Goal: Task Accomplishment & Management: Manage account settings

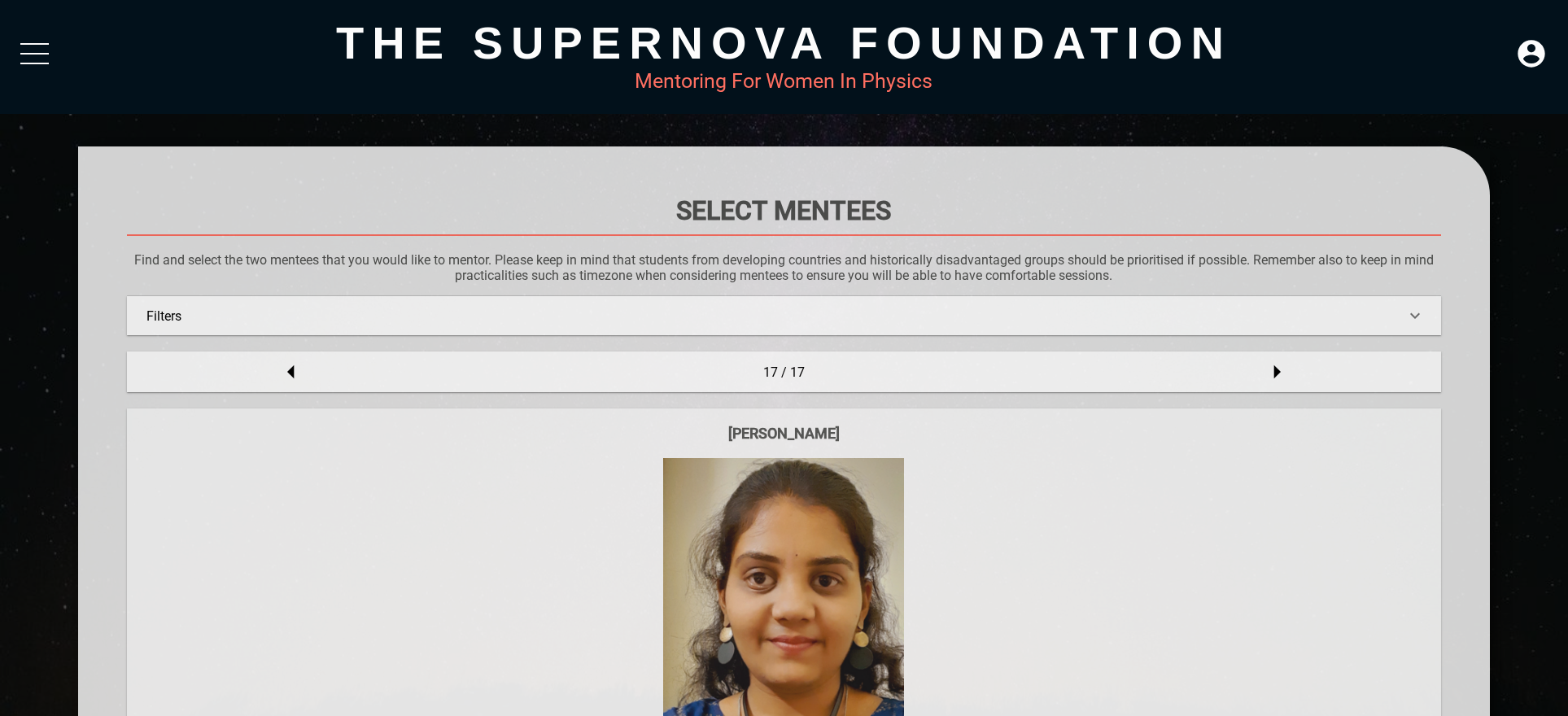
scroll to position [882, 0]
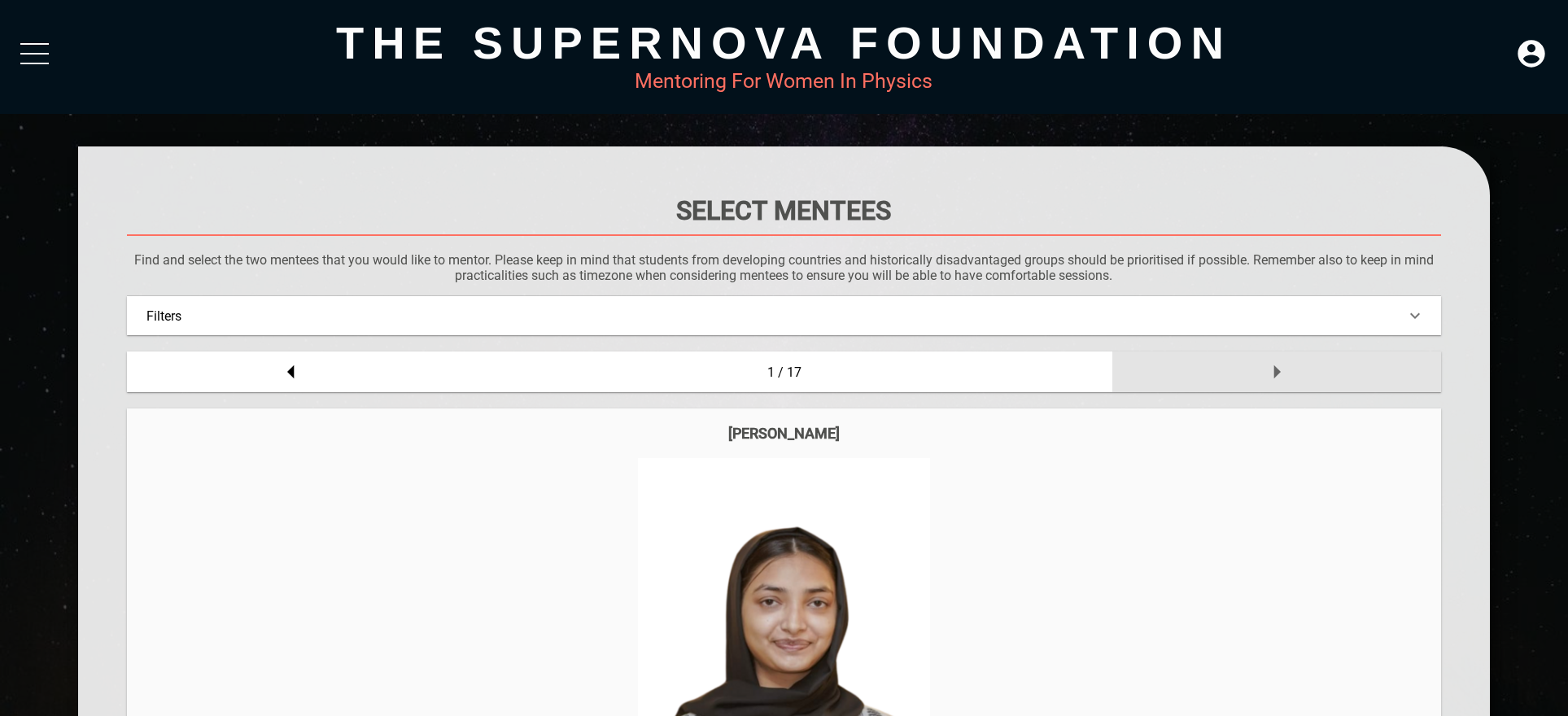
click at [1279, 377] on icon at bounding box center [1276, 371] width 33 height 33
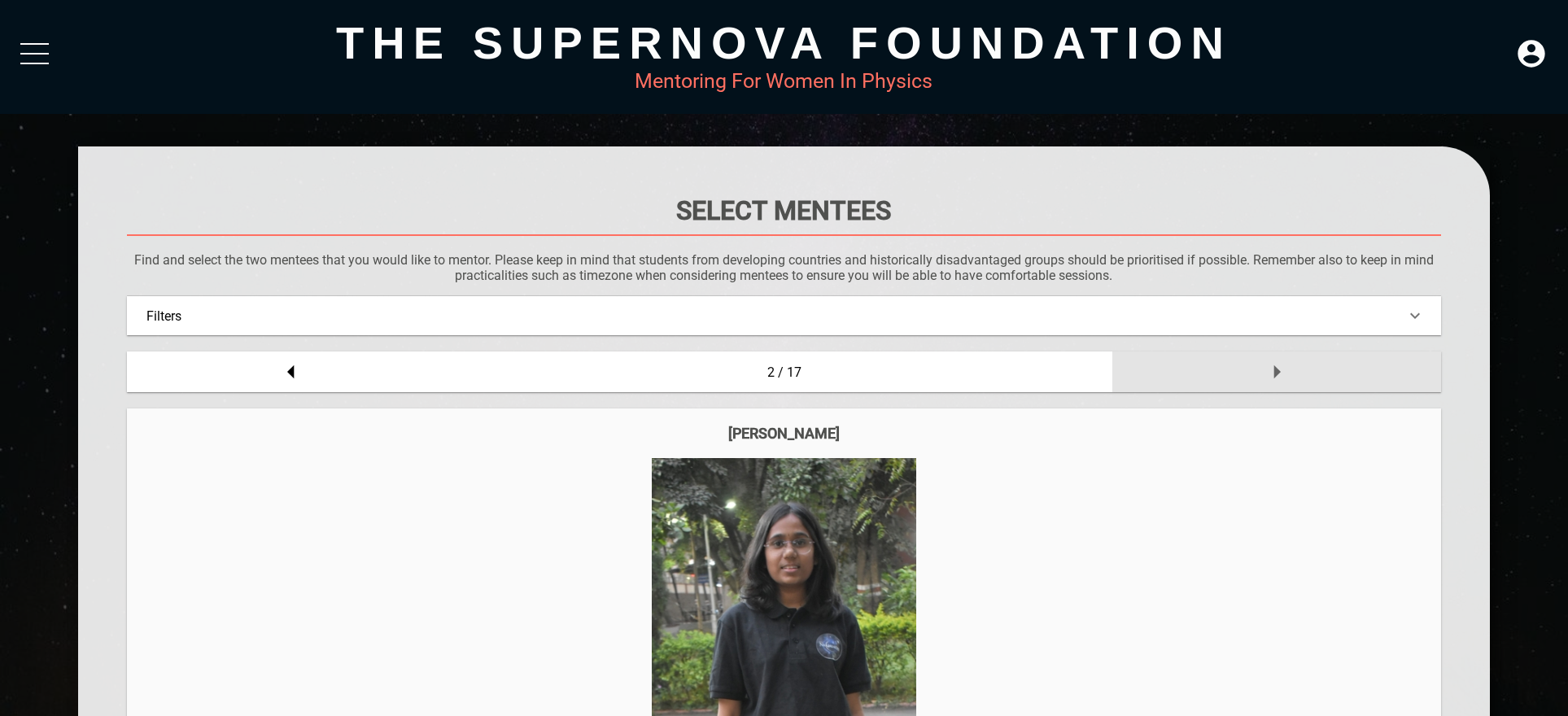
click at [1266, 376] on icon at bounding box center [1276, 371] width 33 height 33
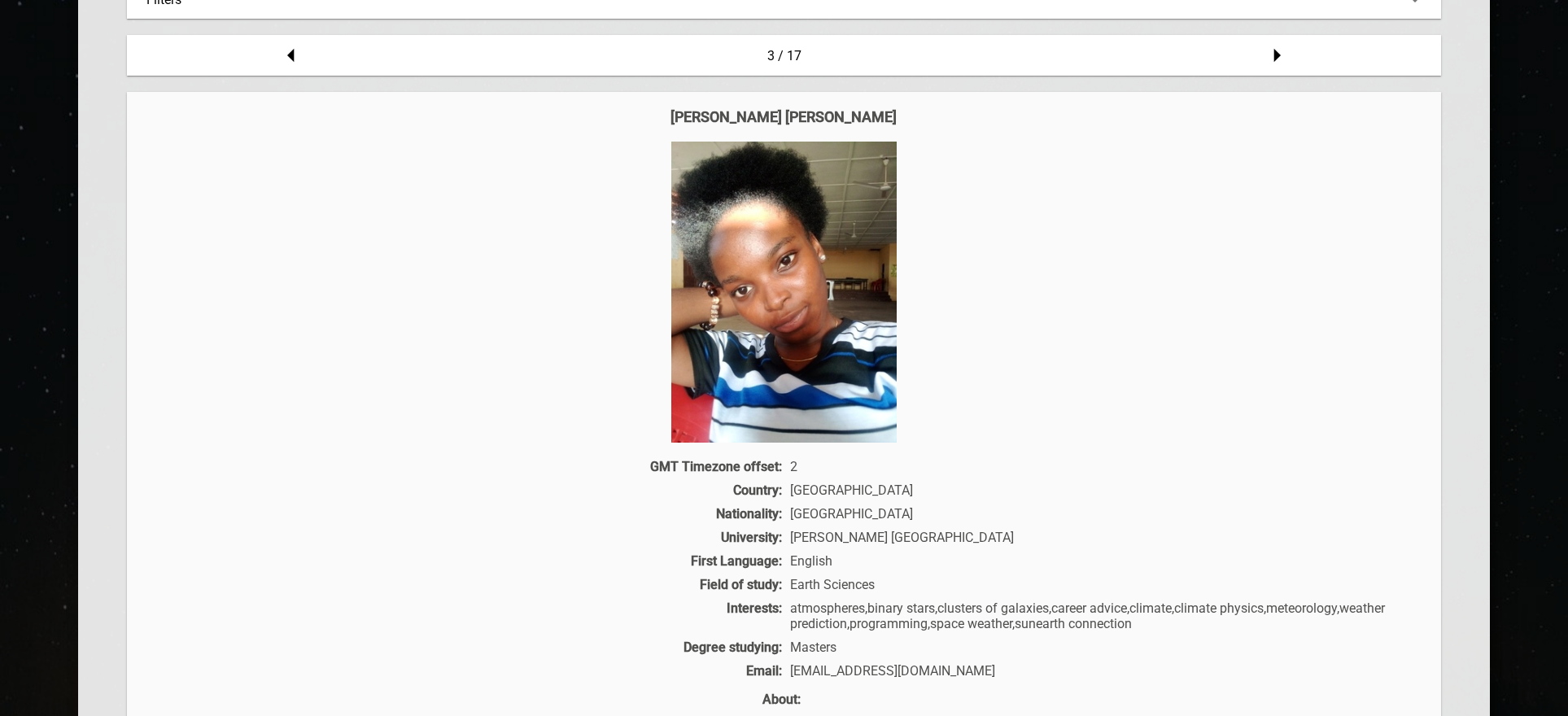
scroll to position [113, 0]
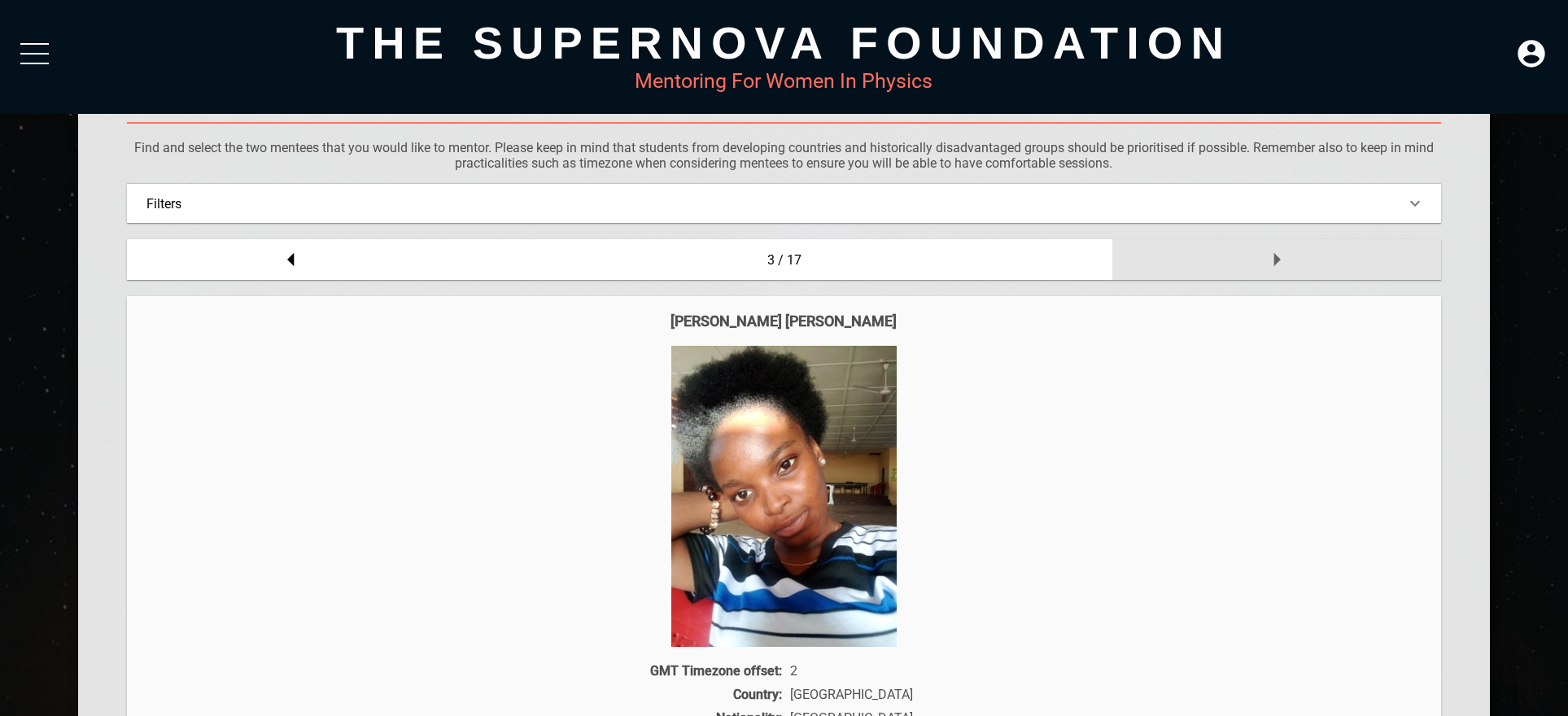
click at [1257, 267] on div at bounding box center [1276, 259] width 329 height 41
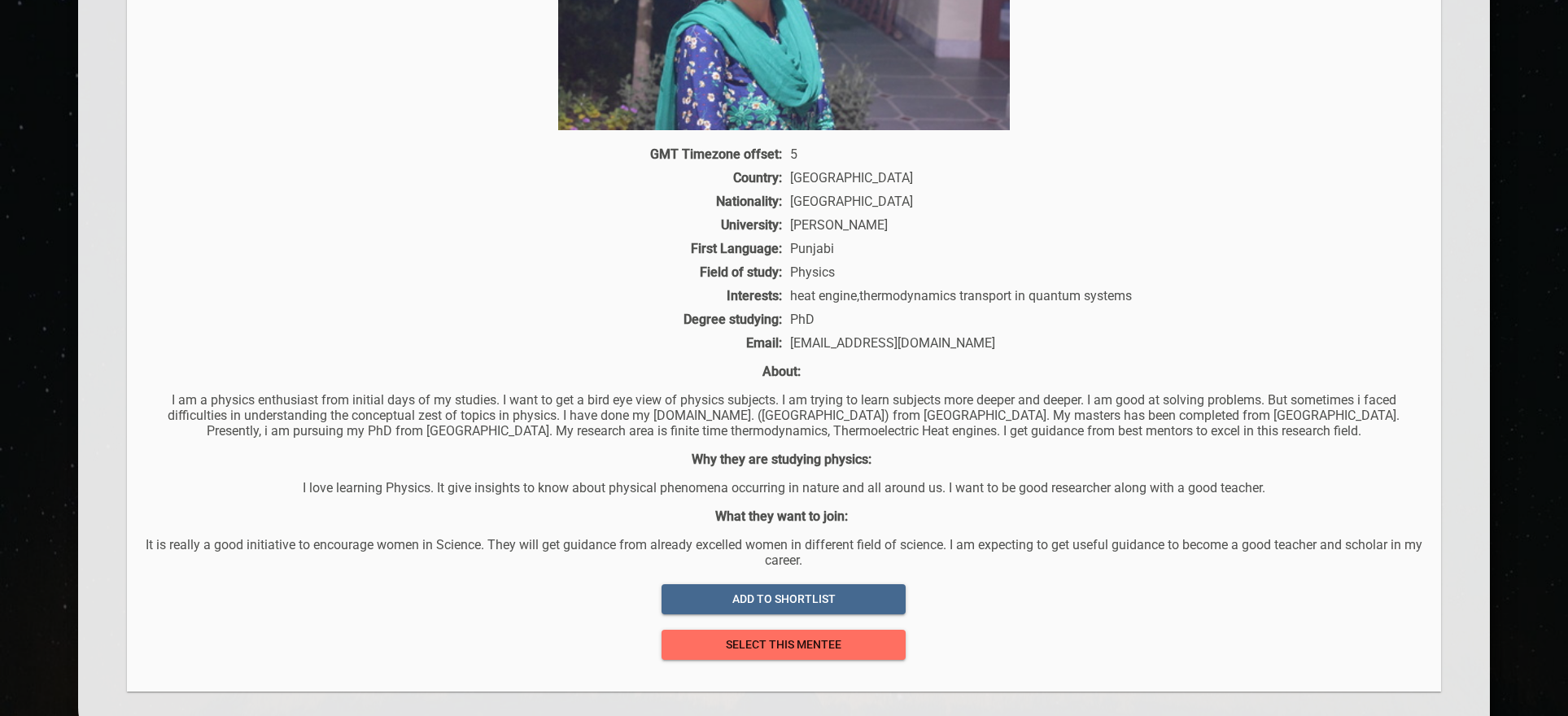
scroll to position [674, 0]
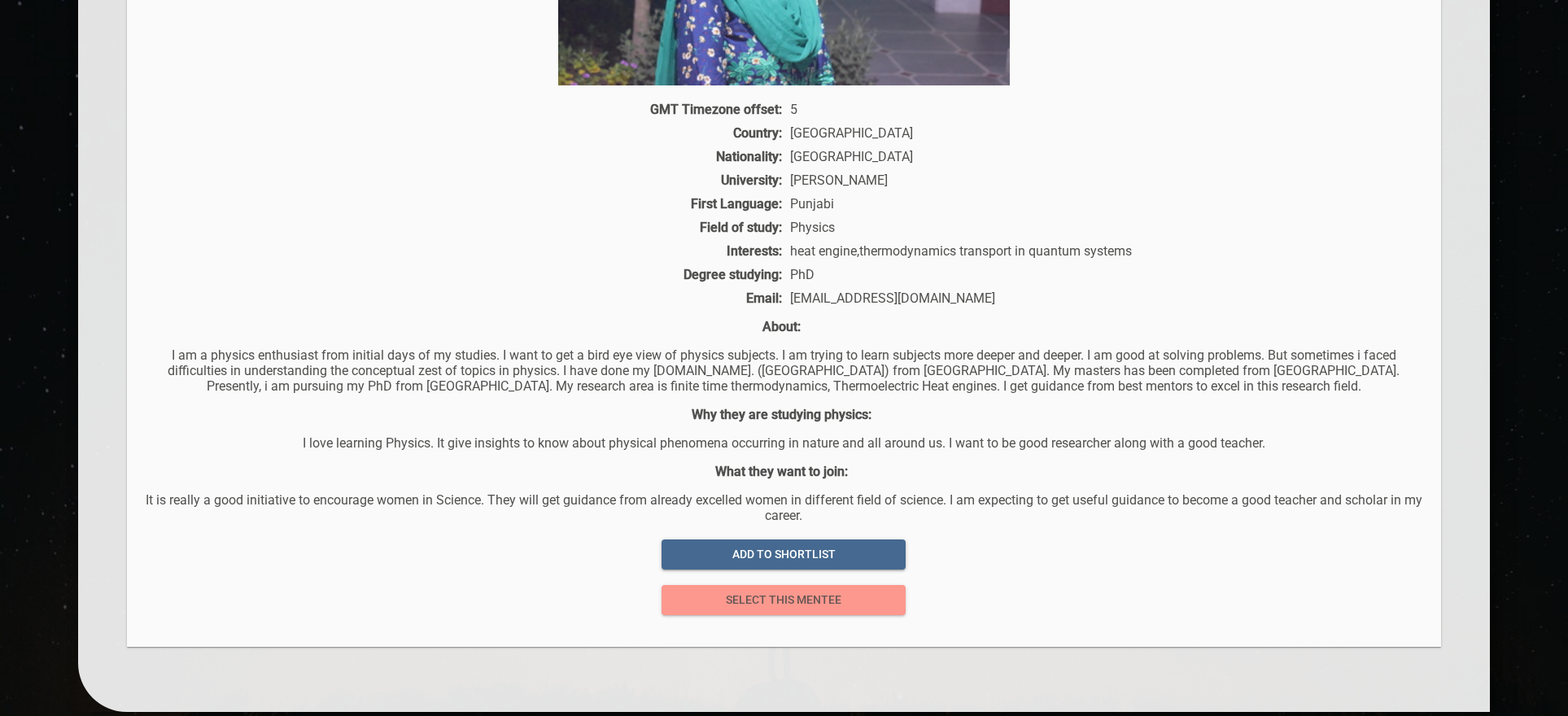
click at [744, 614] on button "select this mentee" at bounding box center [784, 600] width 244 height 30
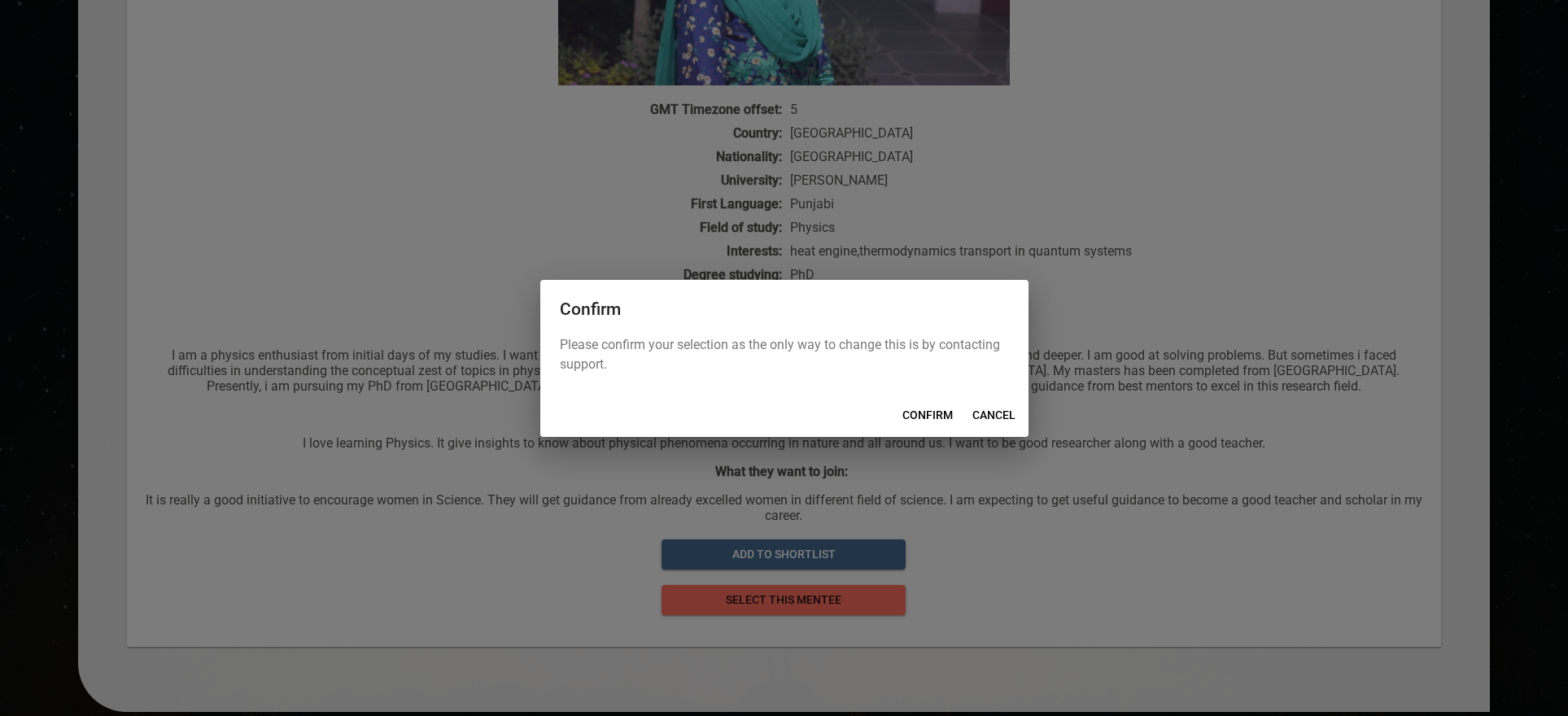
click at [1000, 411] on span "CANCEL" at bounding box center [994, 415] width 43 height 20
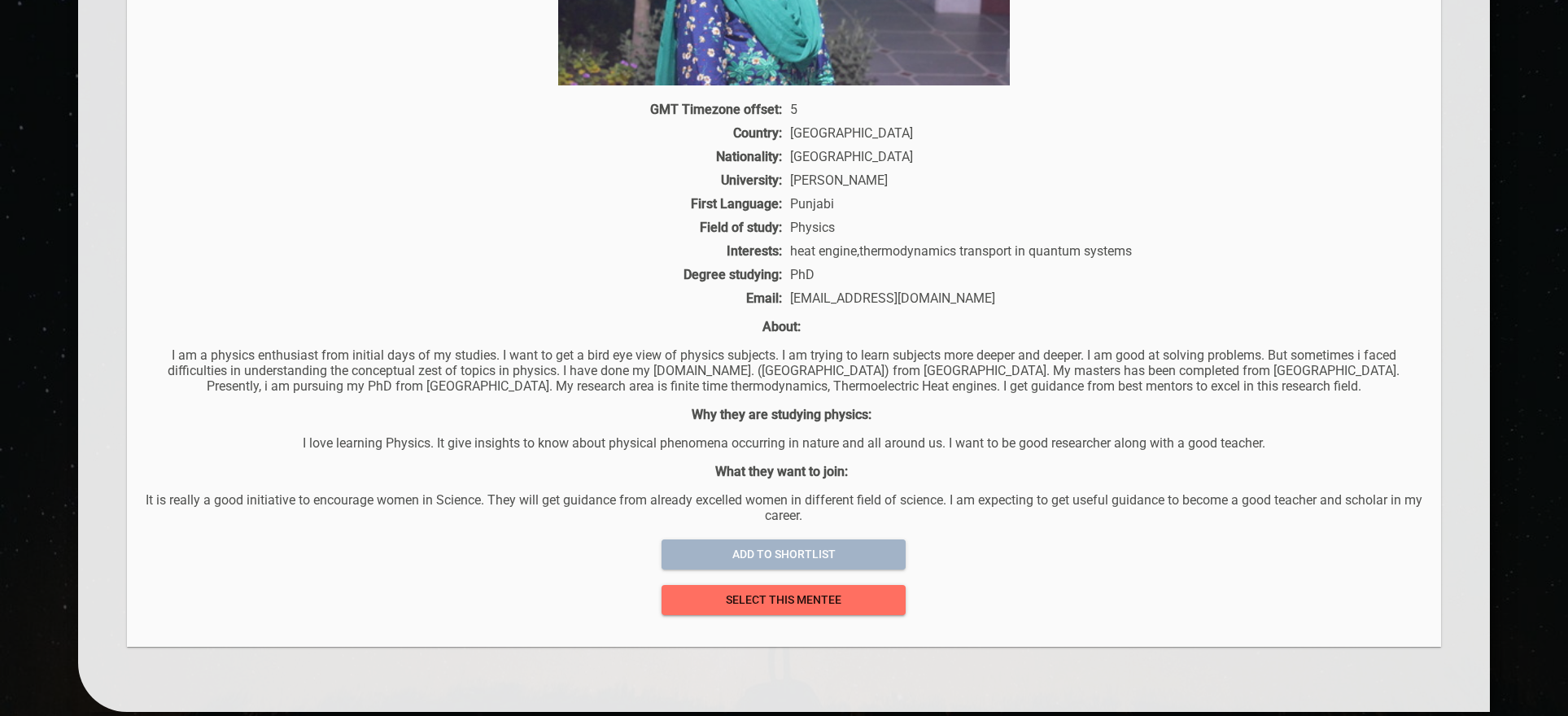
click at [835, 548] on span "add to shortlist" at bounding box center [784, 555] width 218 height 20
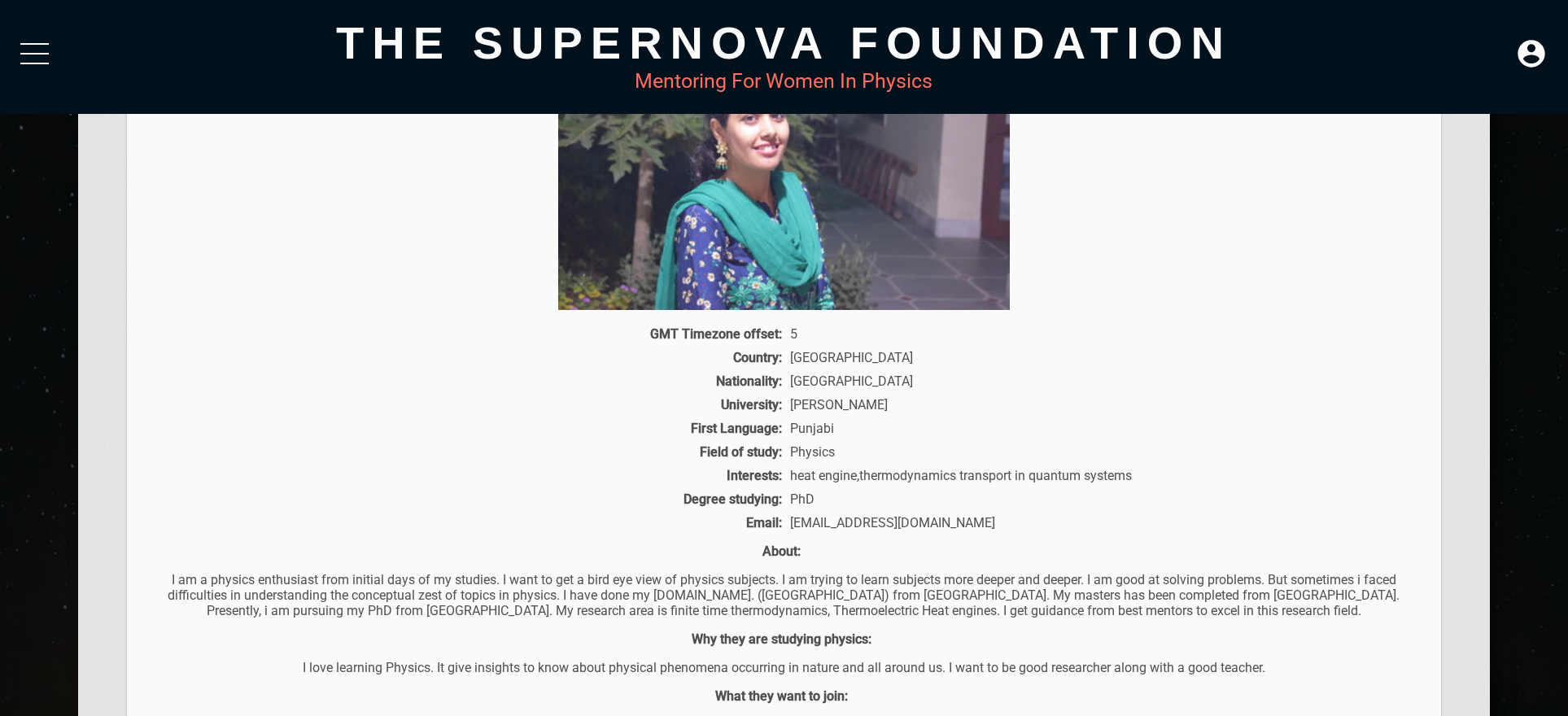
scroll to position [113, 0]
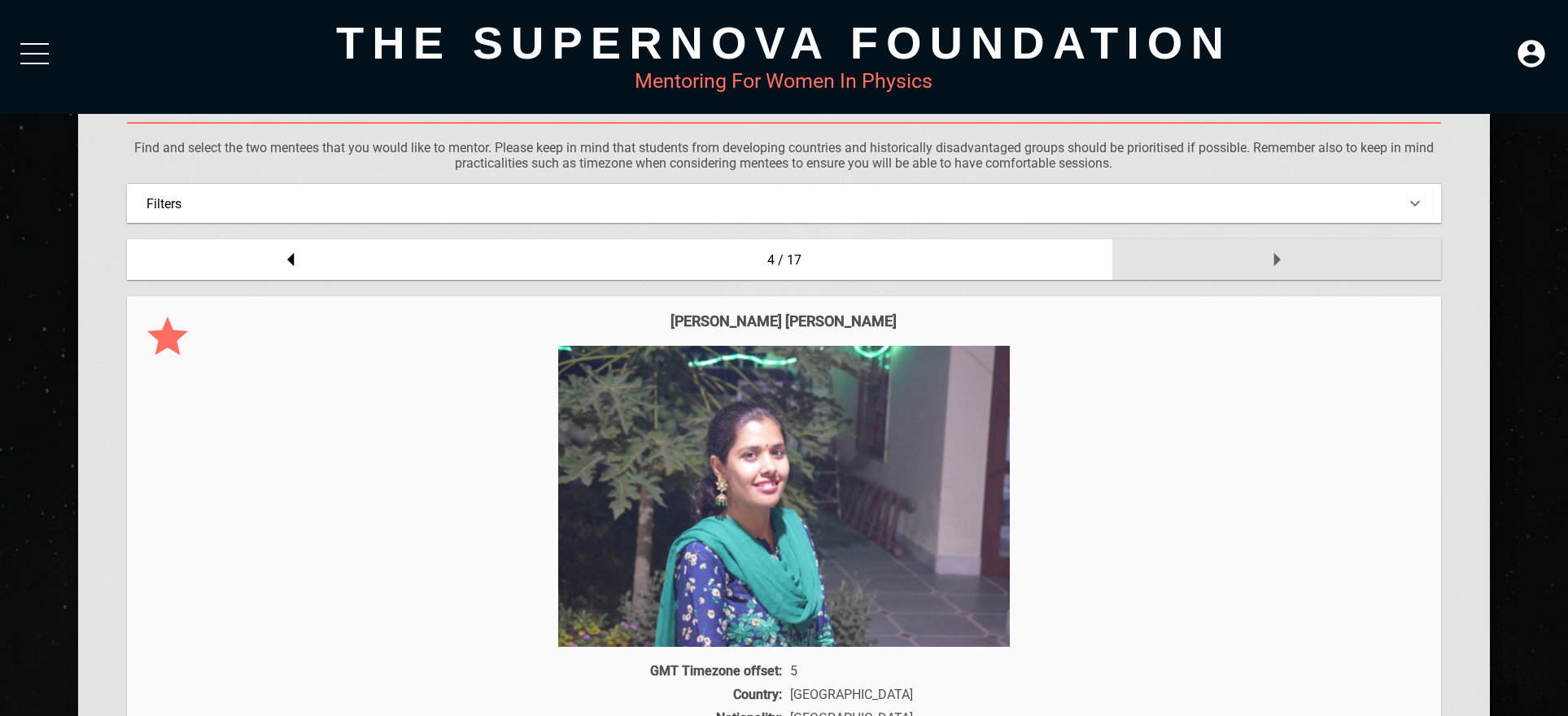
click at [1269, 255] on icon at bounding box center [1276, 259] width 33 height 33
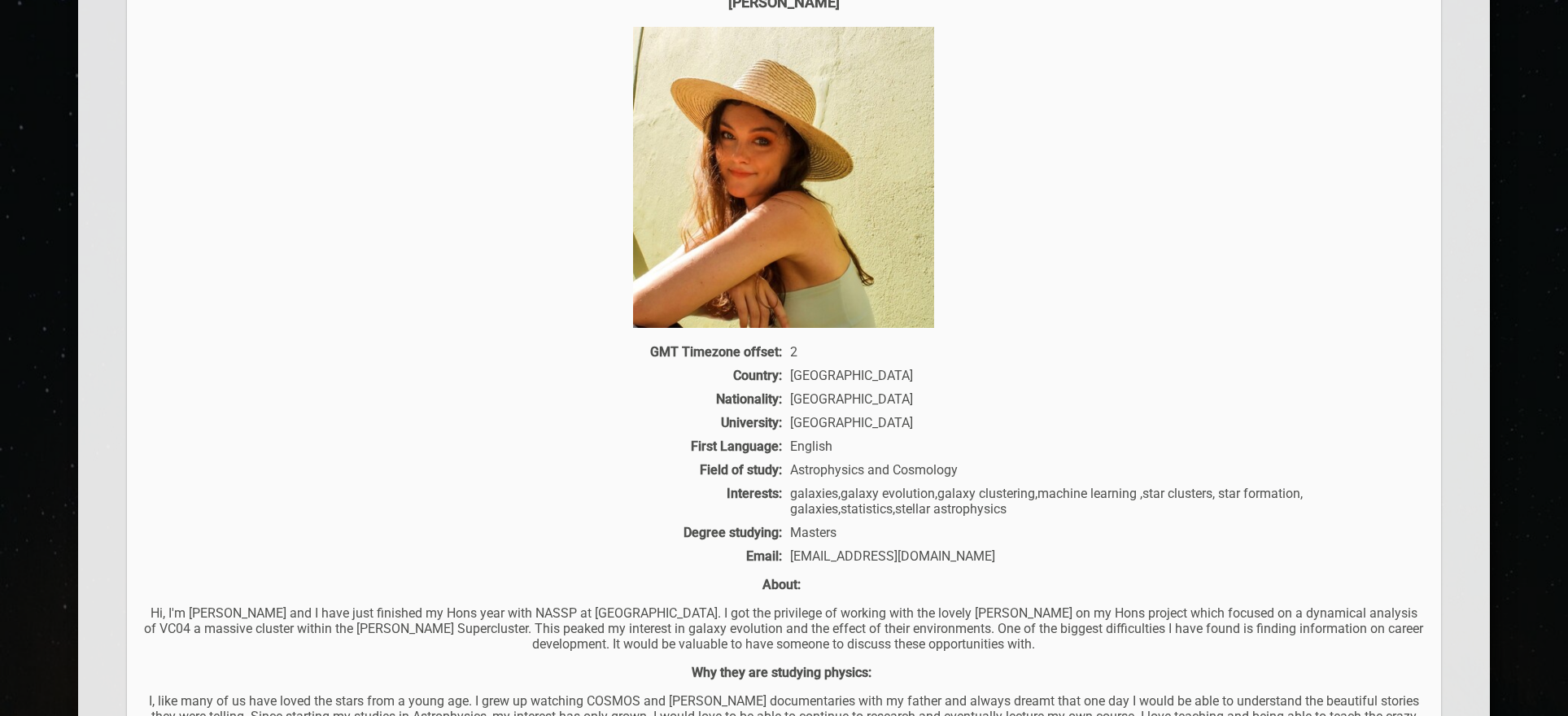
scroll to position [787, 0]
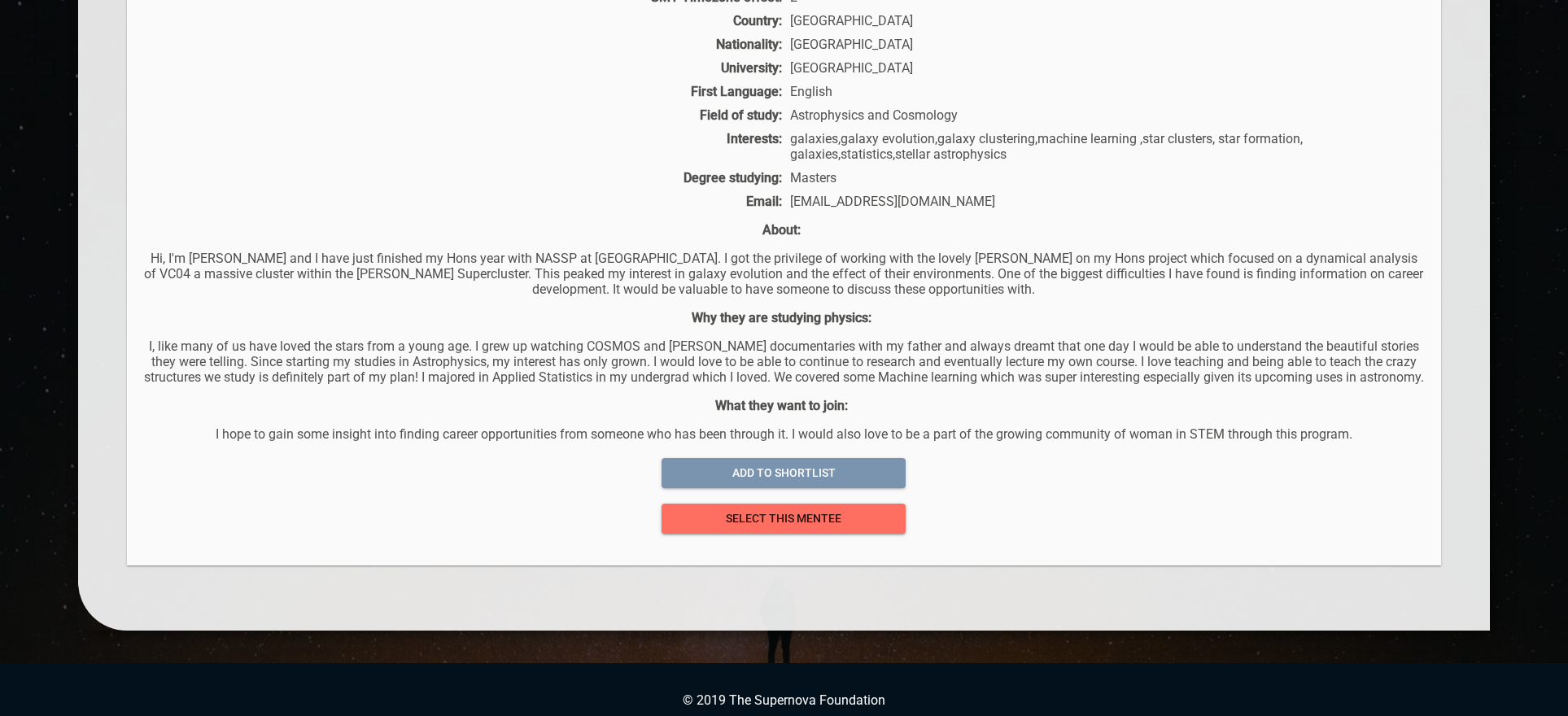
click at [709, 484] on span "add to shortlist" at bounding box center [784, 473] width 218 height 20
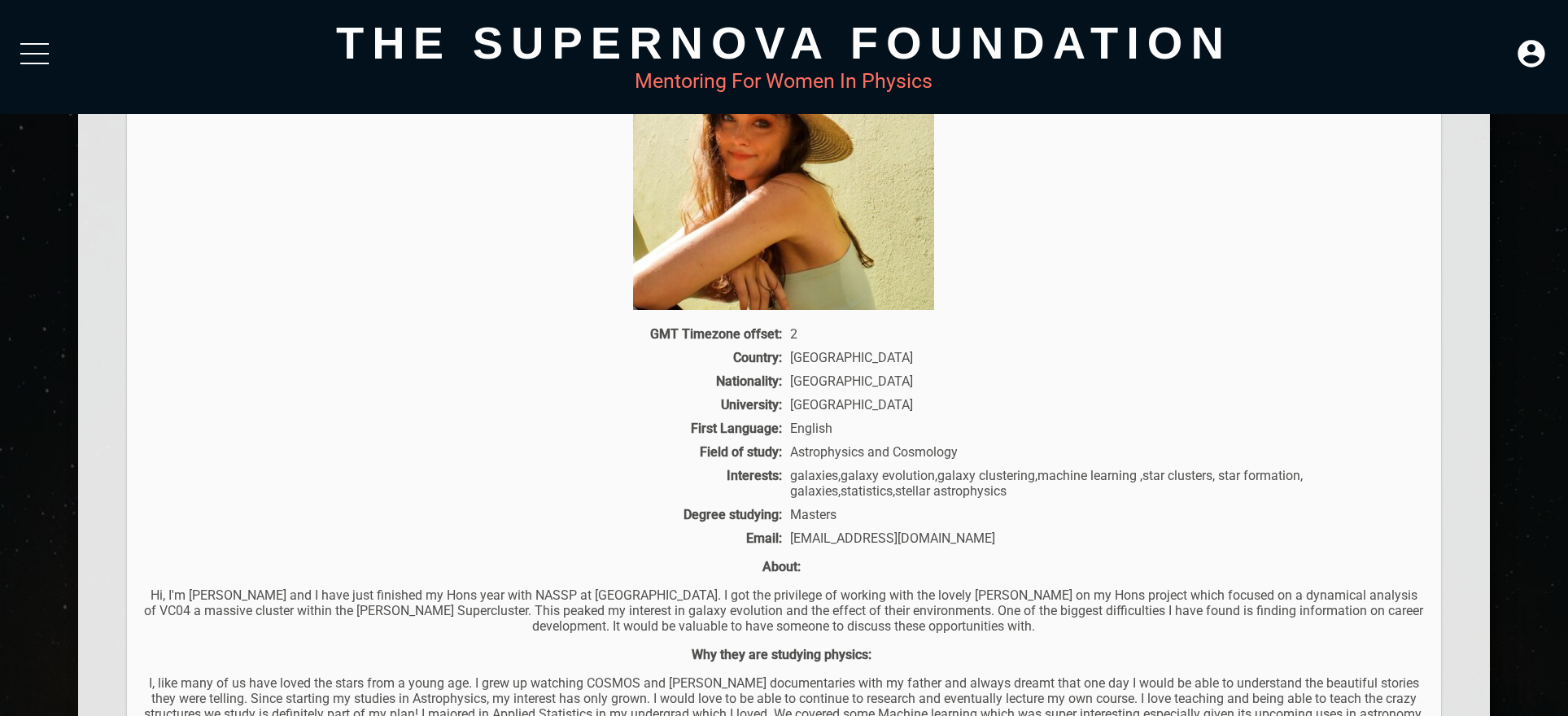
scroll to position [113, 0]
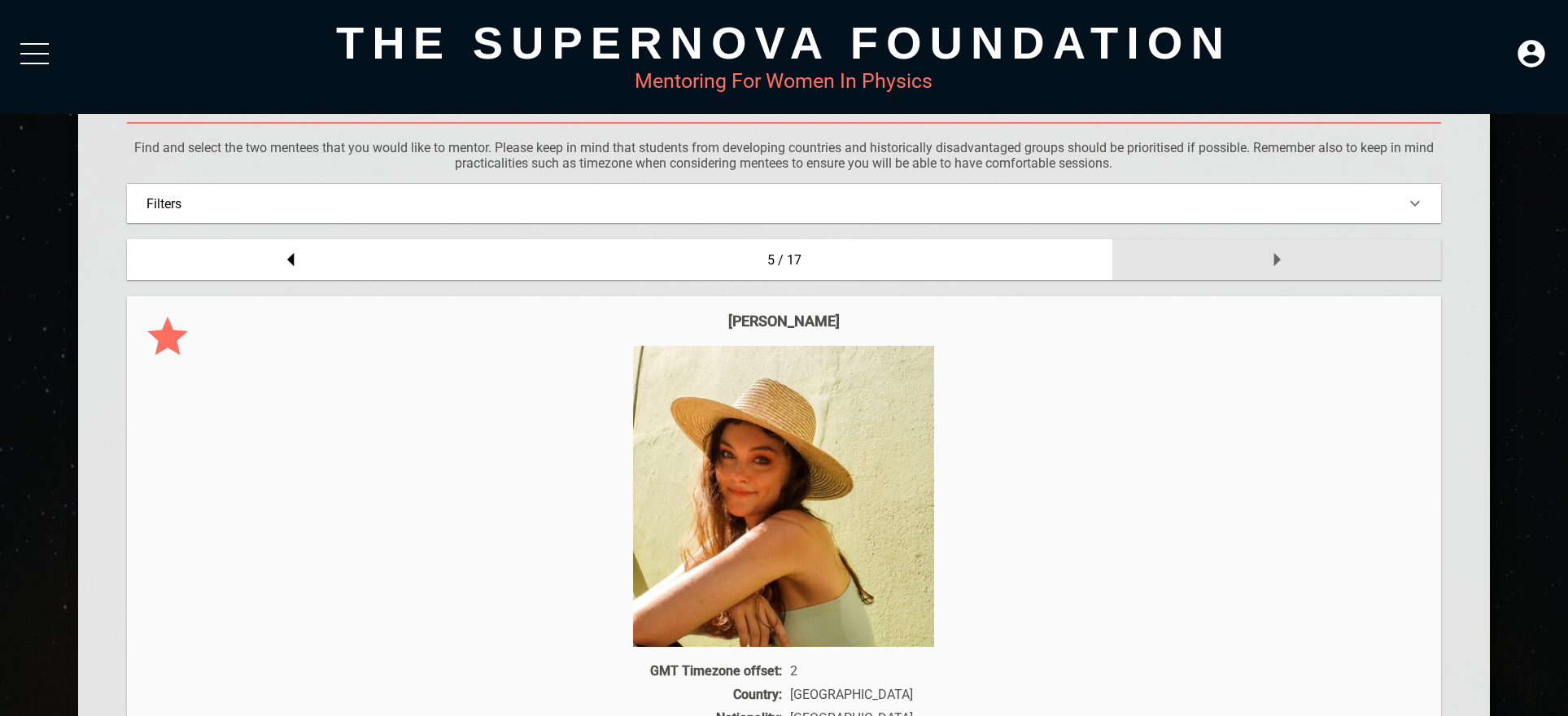
click at [1275, 261] on icon at bounding box center [1277, 260] width 7 height 14
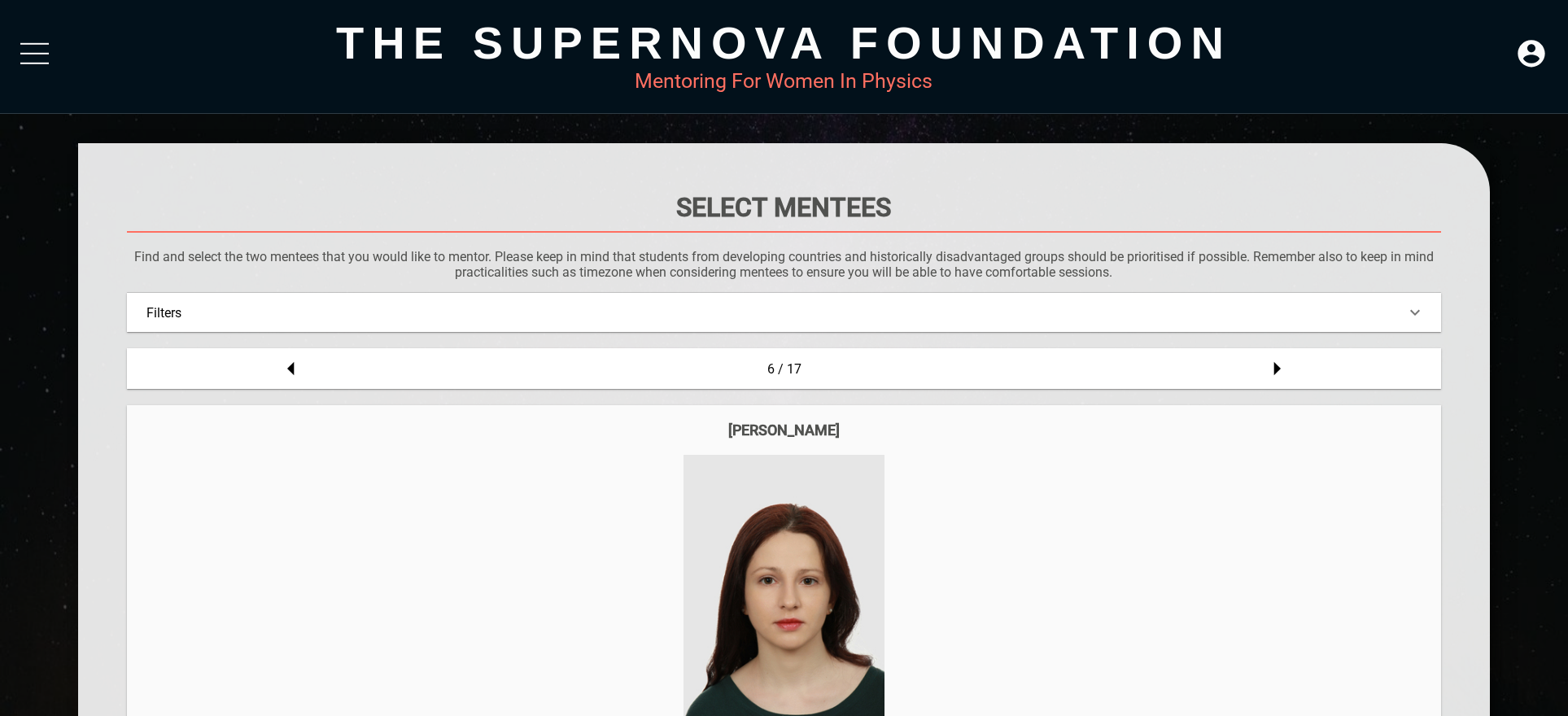
scroll to position [0, 0]
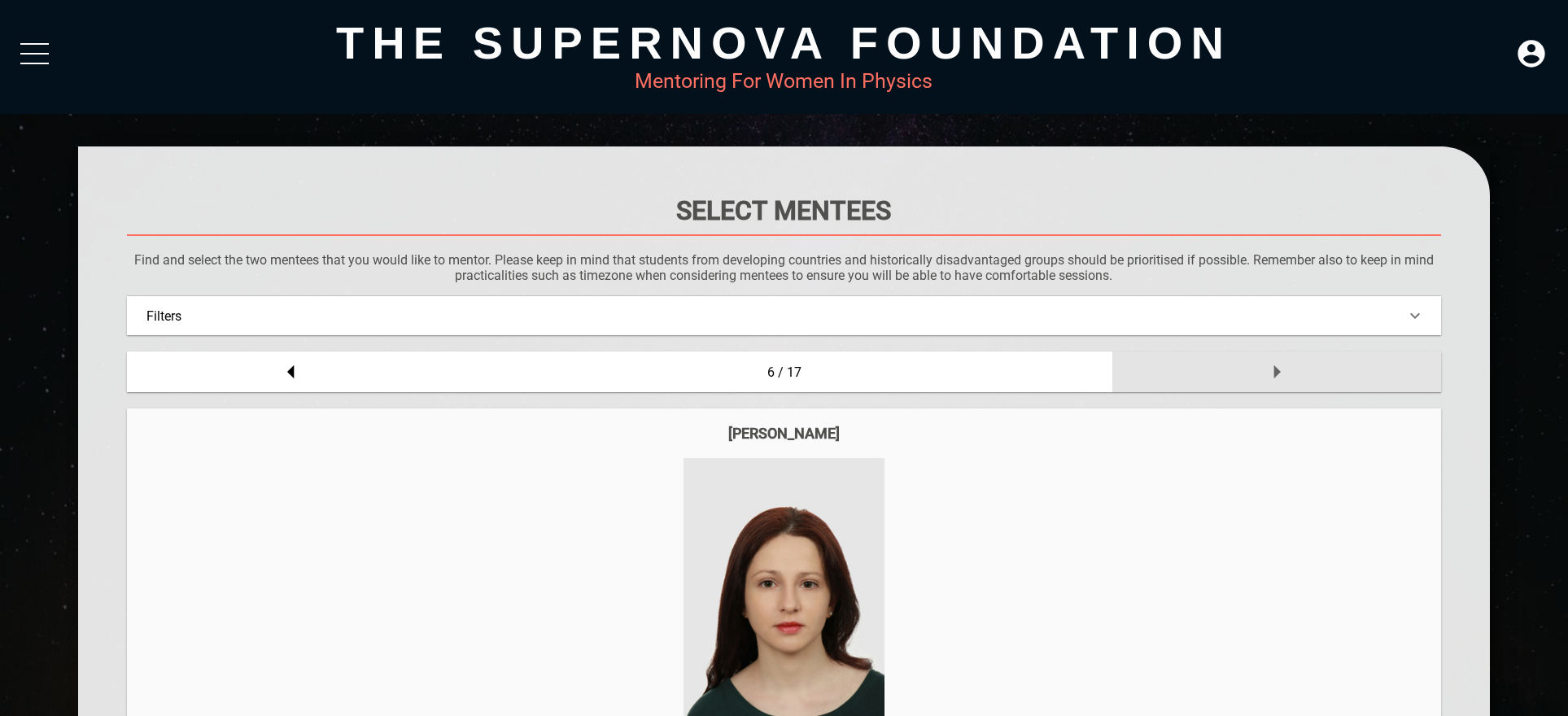
click at [1244, 381] on div at bounding box center [1276, 371] width 329 height 41
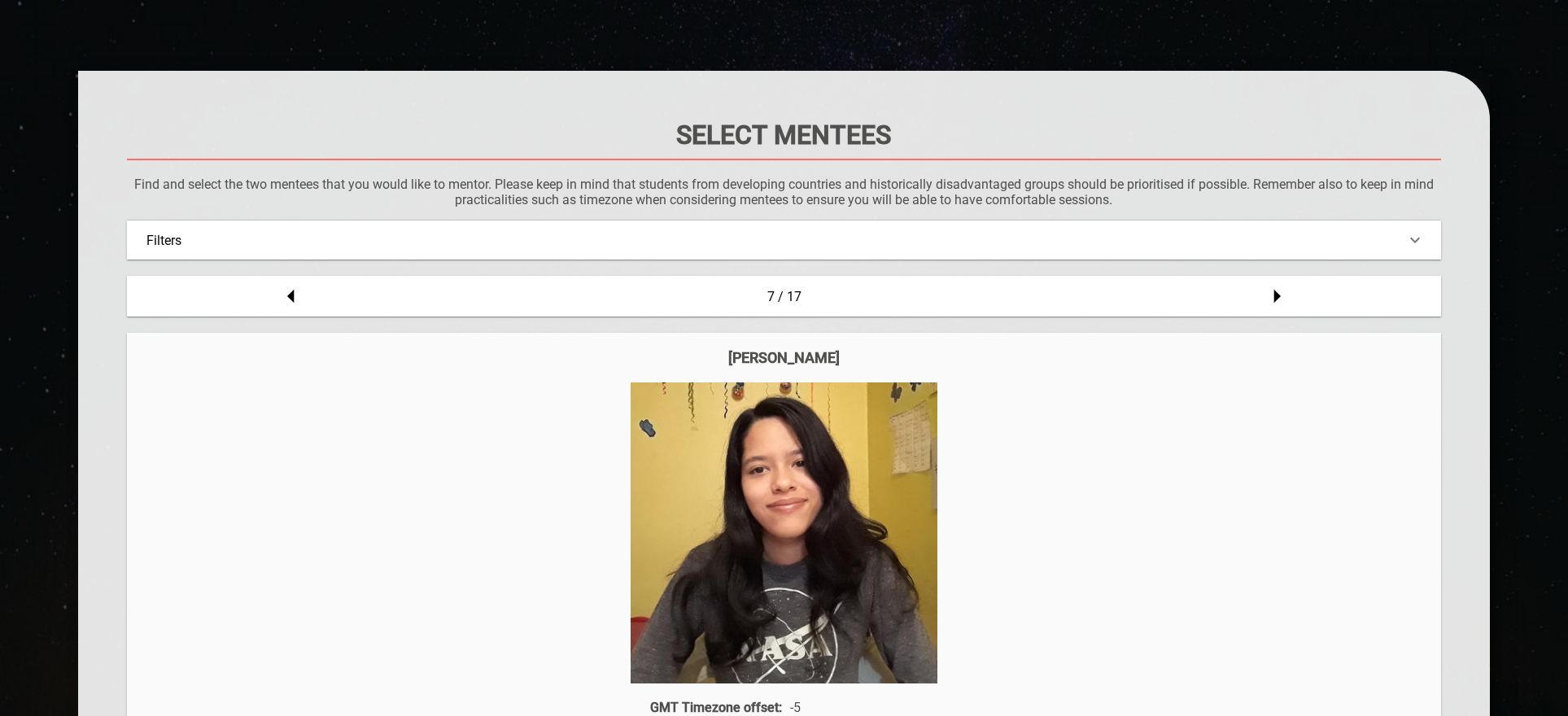
scroll to position [113, 0]
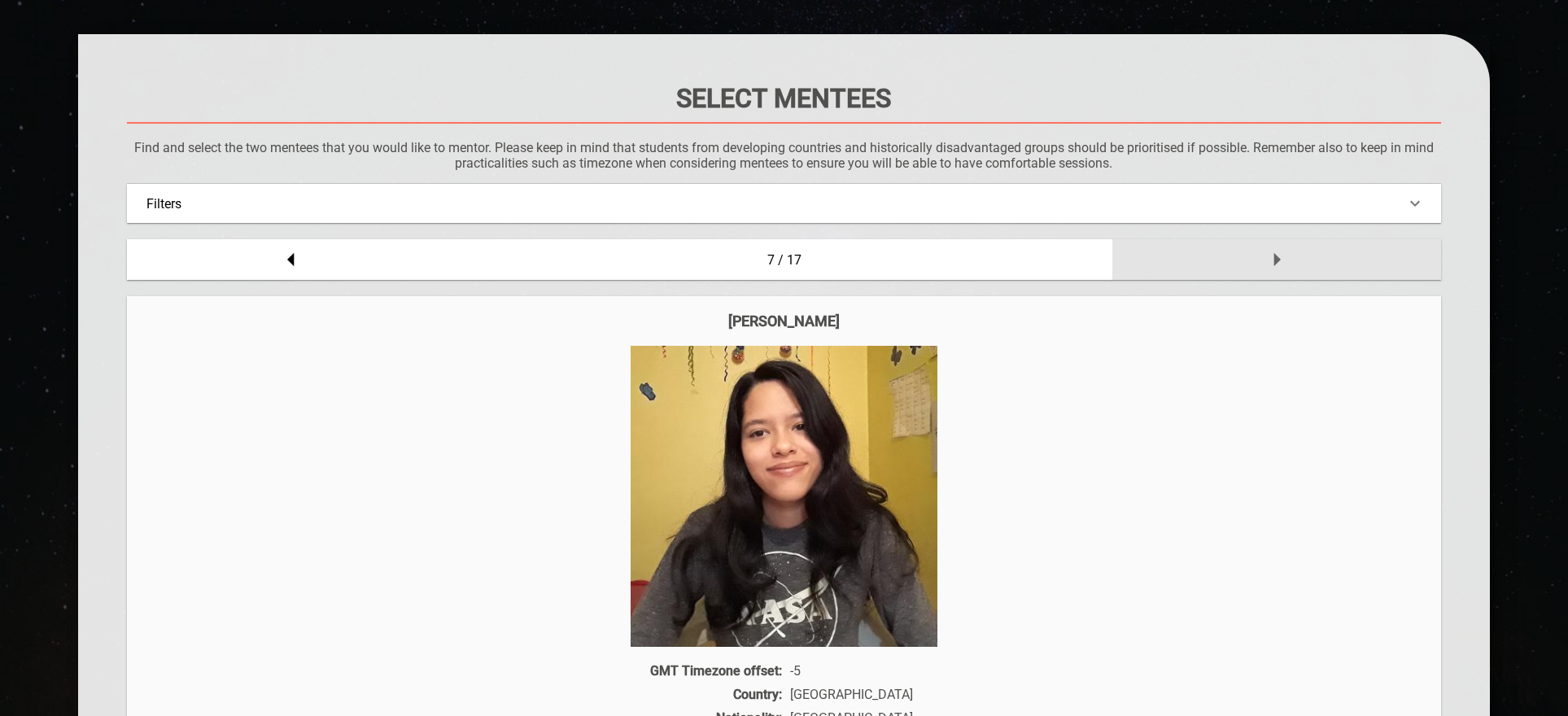
click at [1220, 259] on div at bounding box center [1276, 259] width 329 height 41
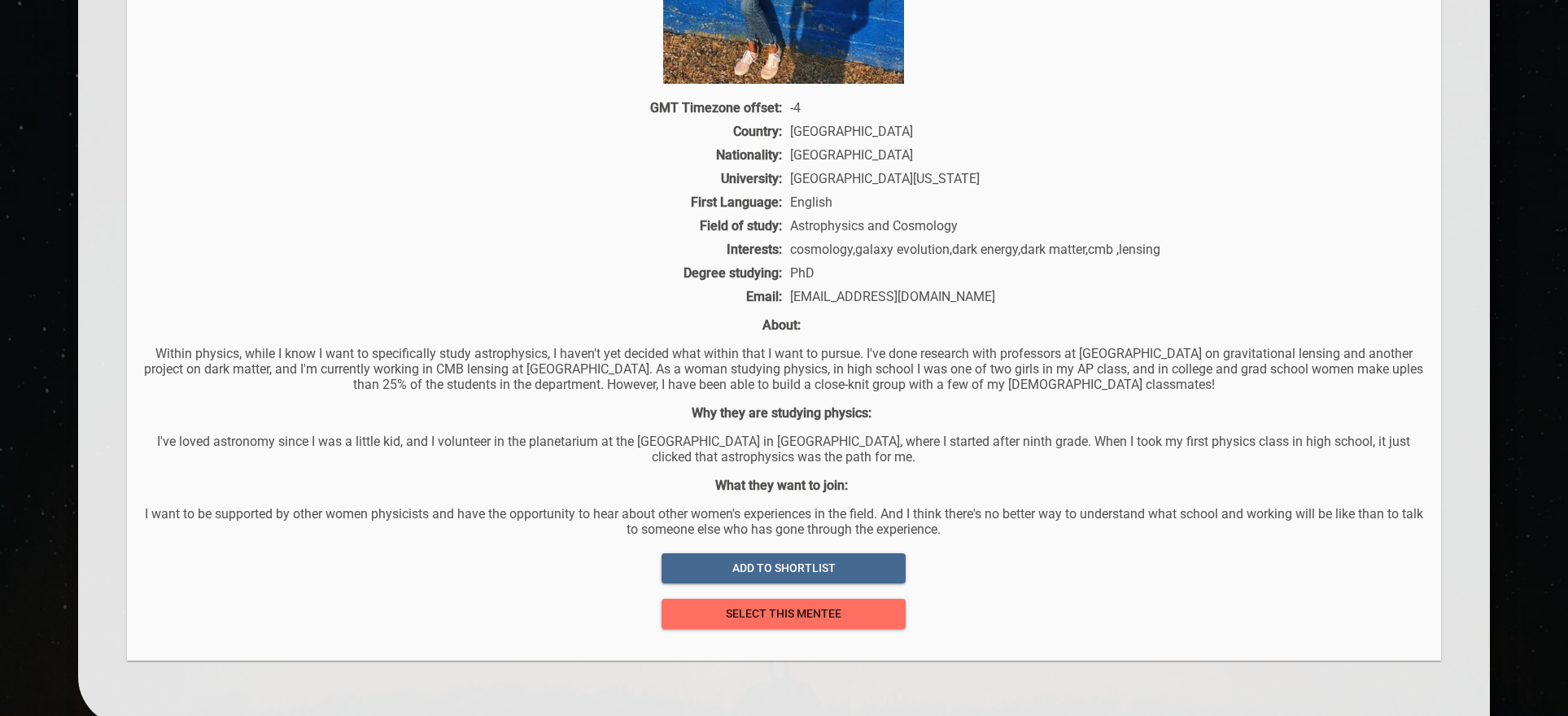
scroll to position [677, 0]
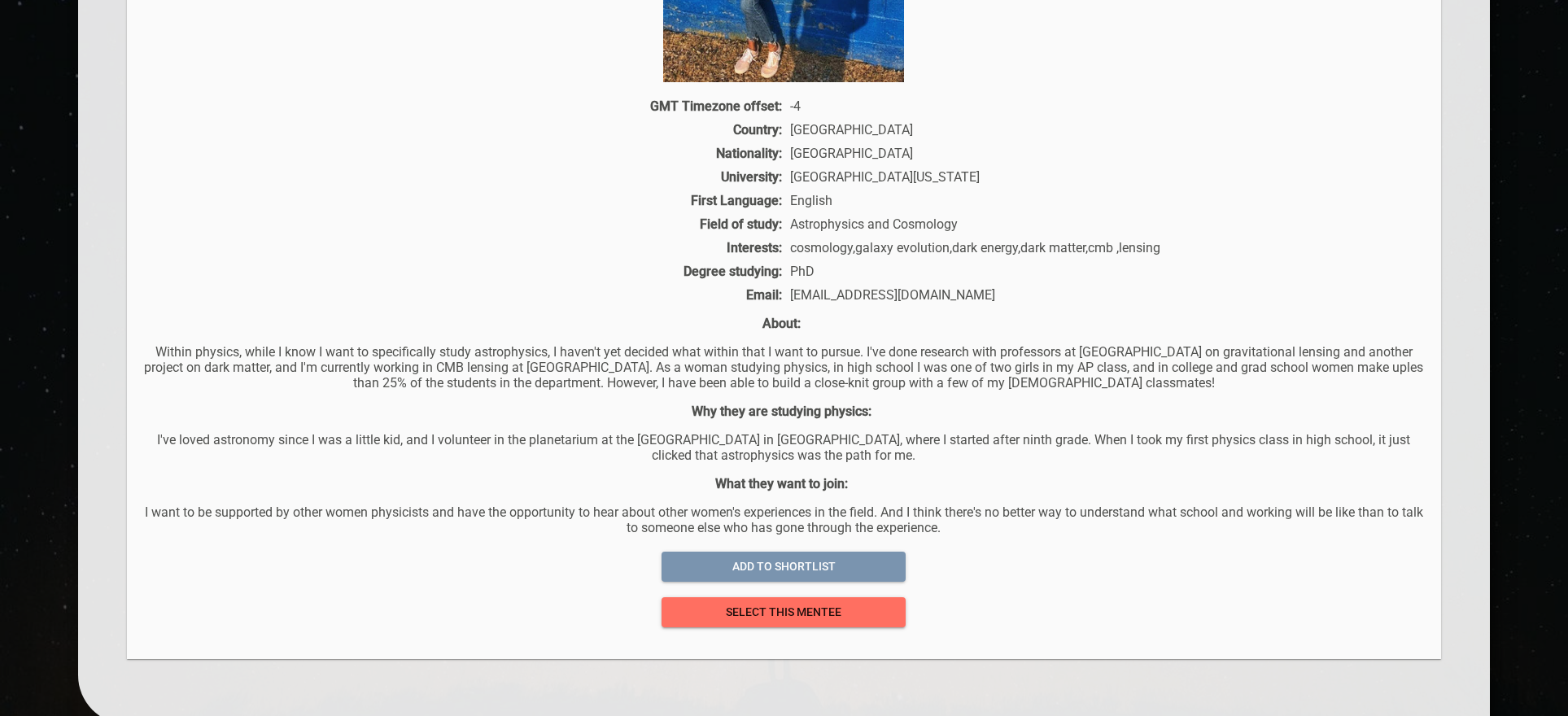
click at [688, 562] on span "add to shortlist" at bounding box center [784, 567] width 218 height 20
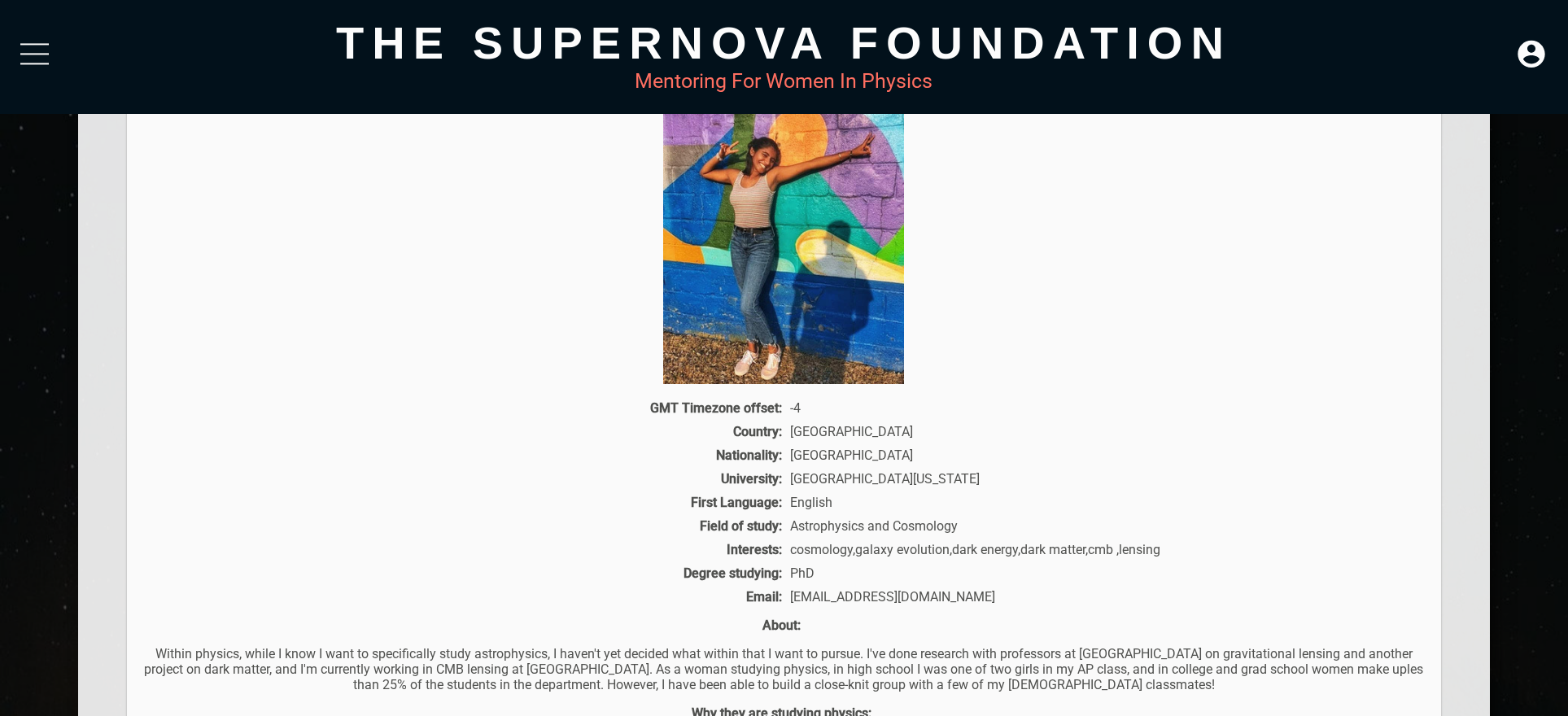
scroll to position [228, 0]
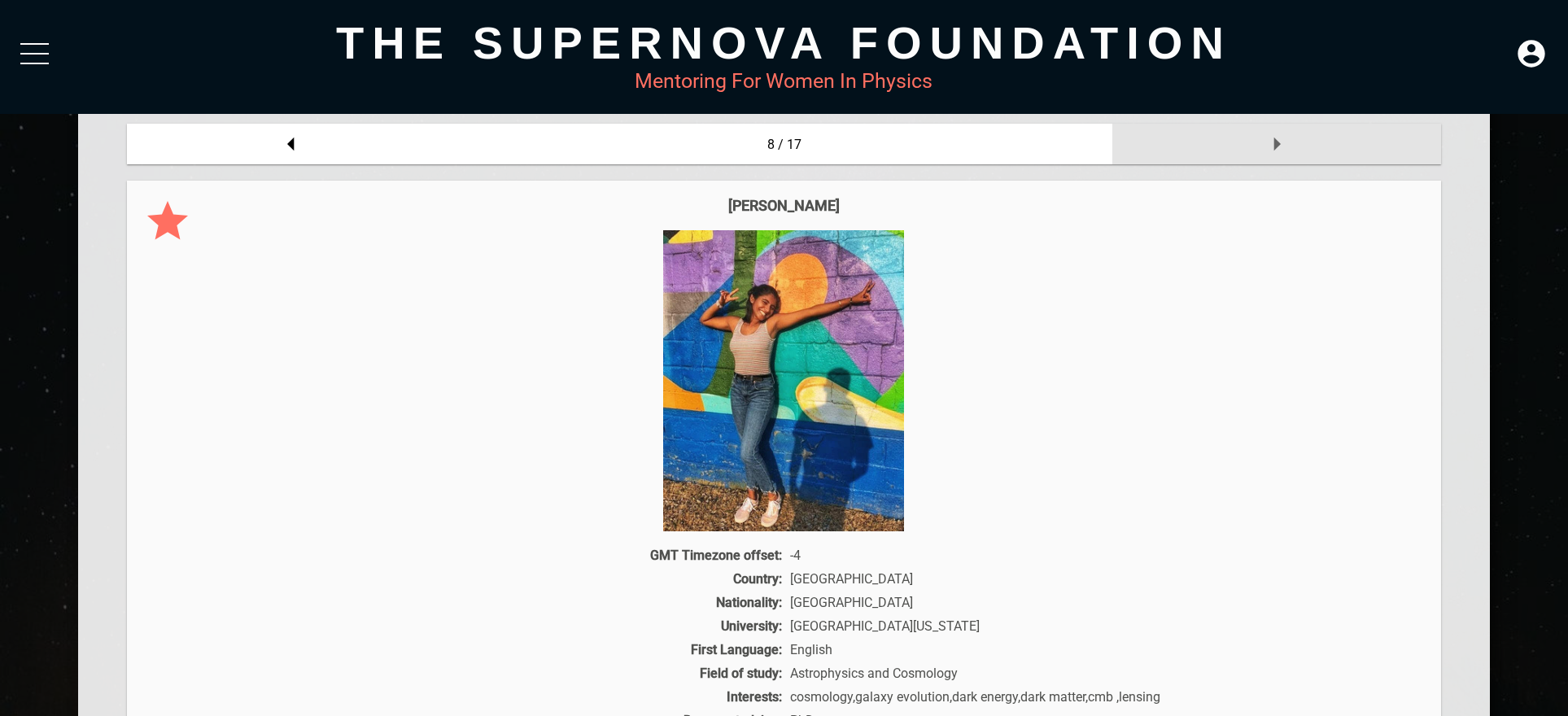
click at [1297, 145] on div at bounding box center [1276, 143] width 329 height 41
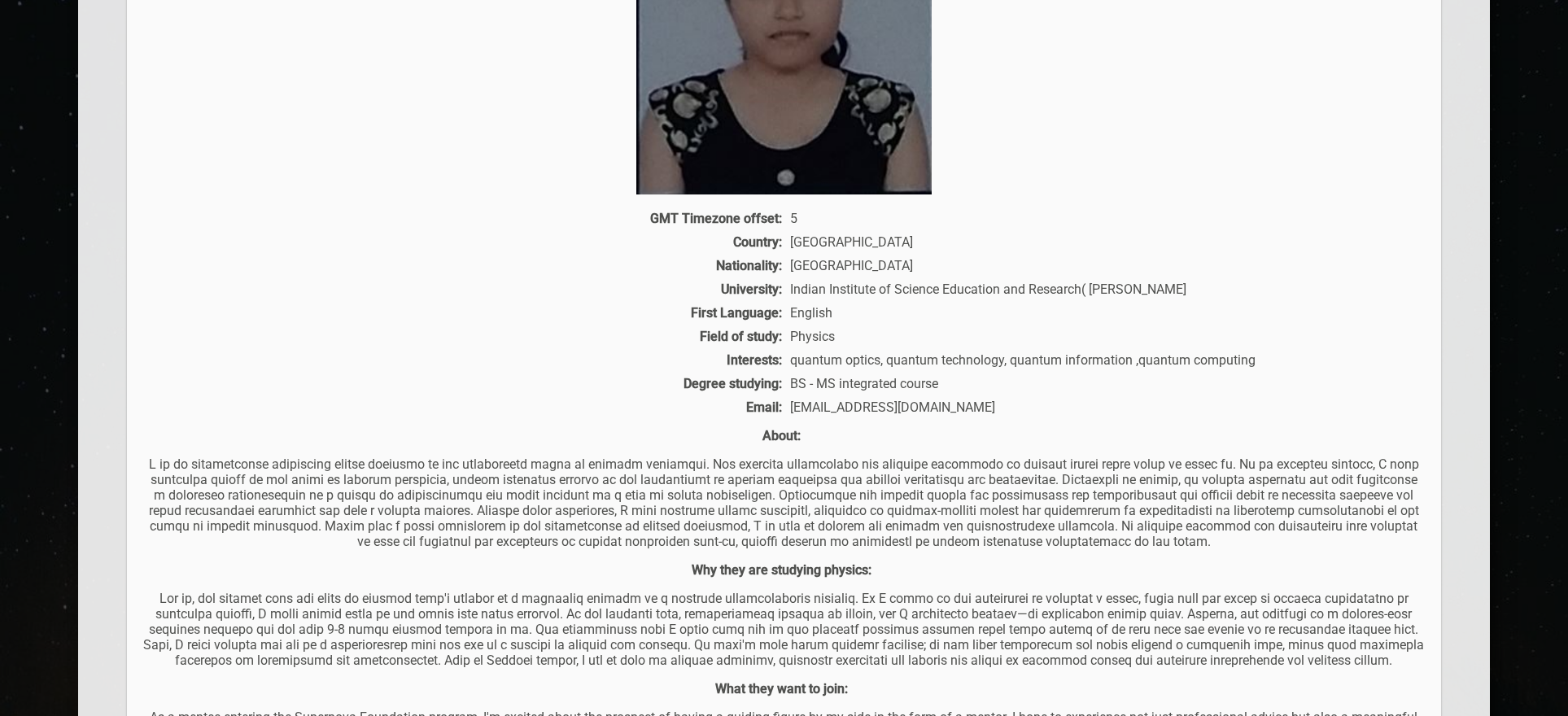
scroll to position [677, 0]
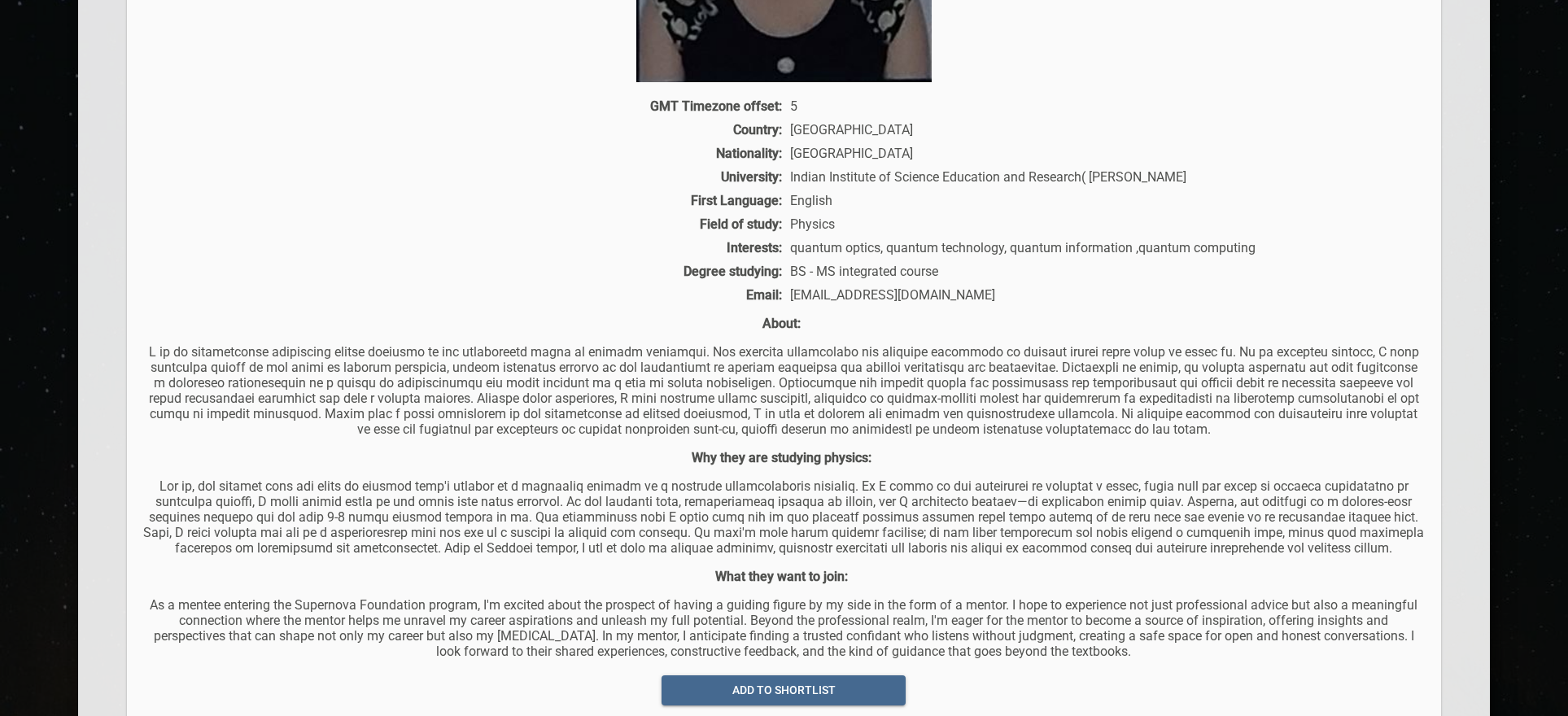
click at [483, 347] on p at bounding box center [784, 390] width 1281 height 93
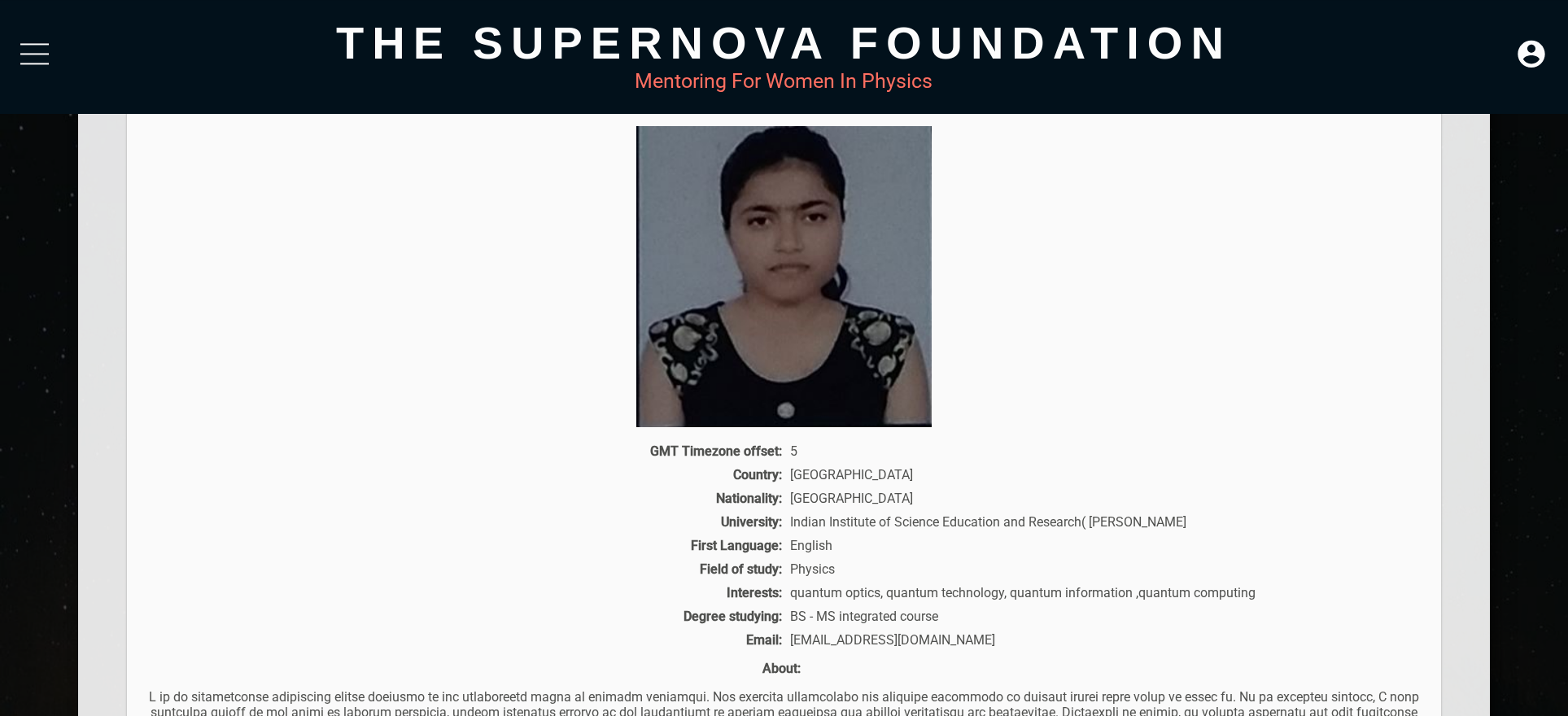
scroll to position [228, 0]
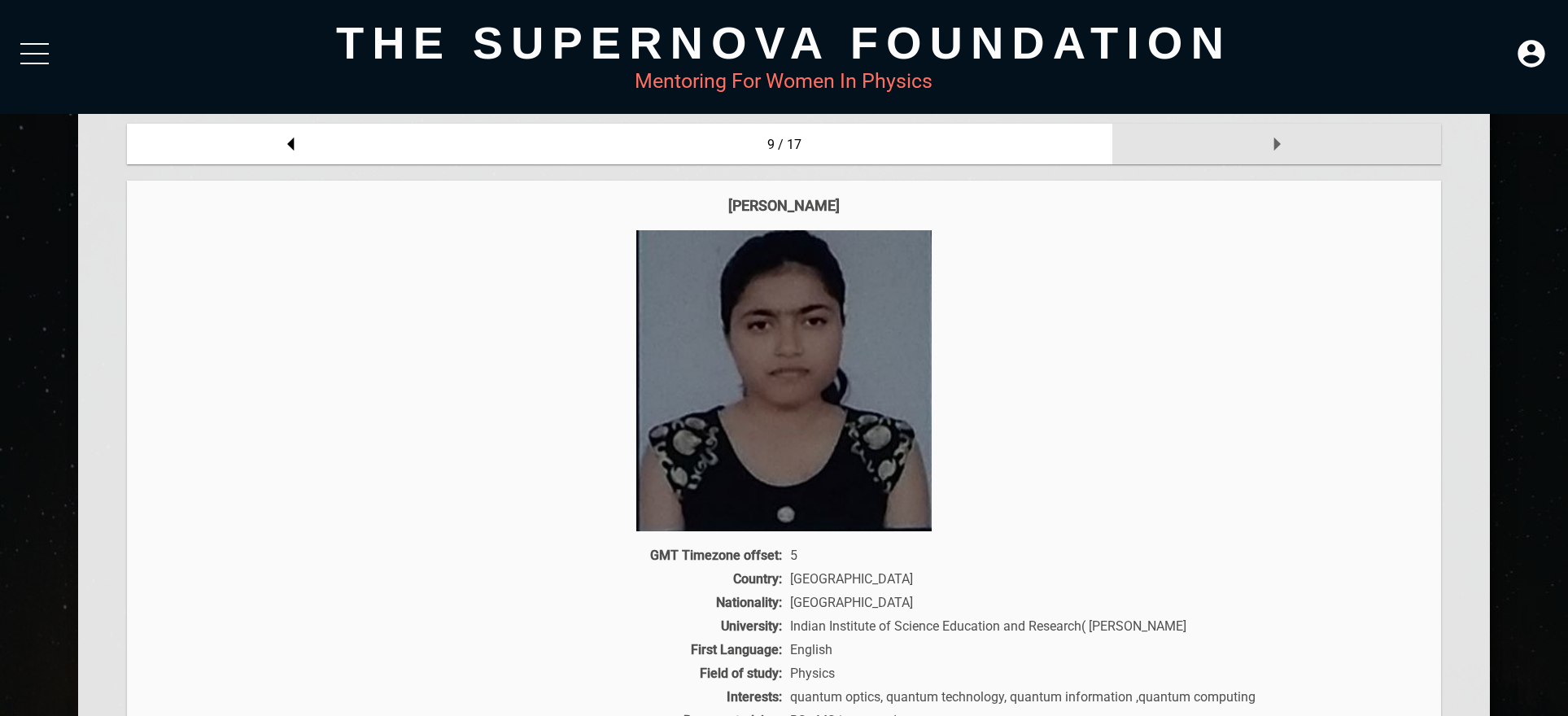
click at [1273, 136] on icon at bounding box center [1276, 143] width 33 height 33
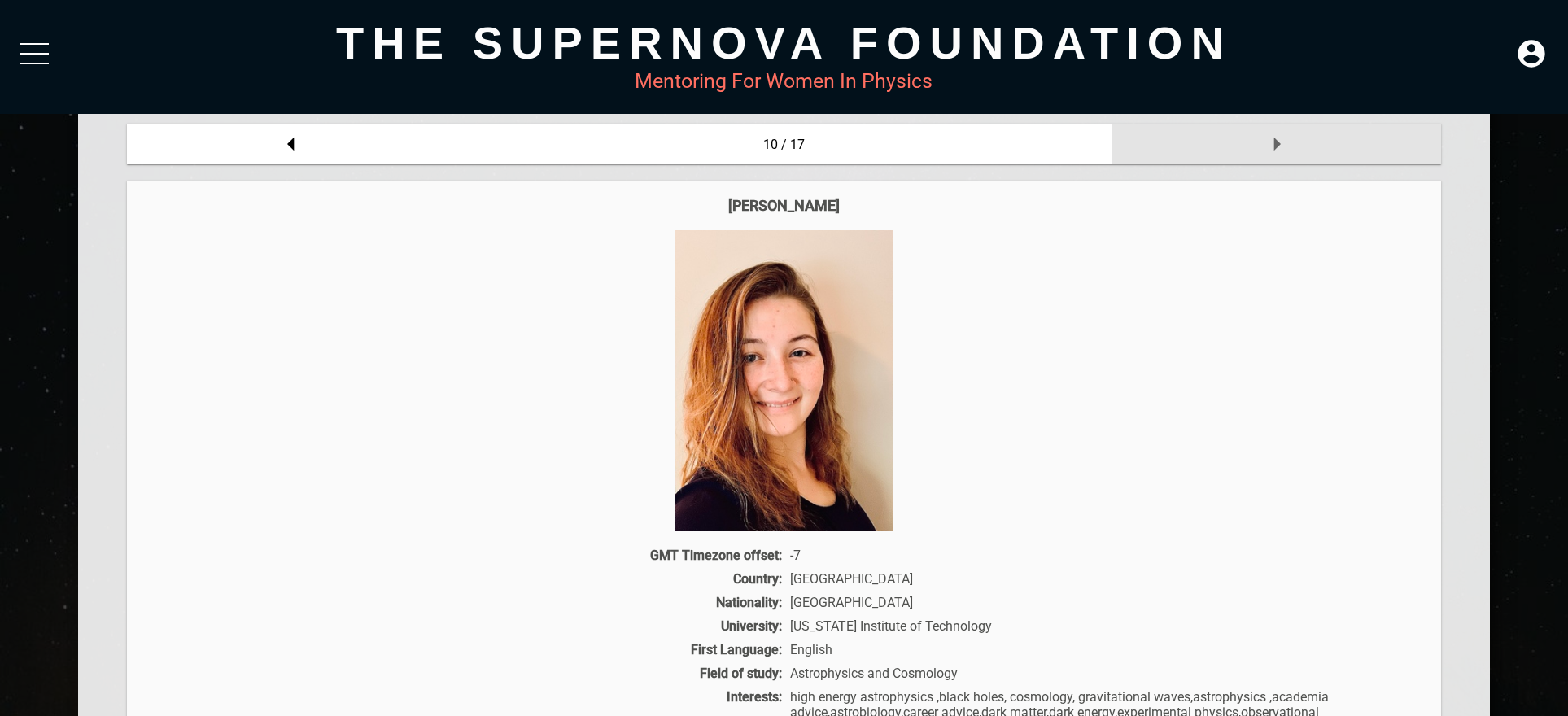
click at [1240, 159] on div at bounding box center [1276, 143] width 329 height 41
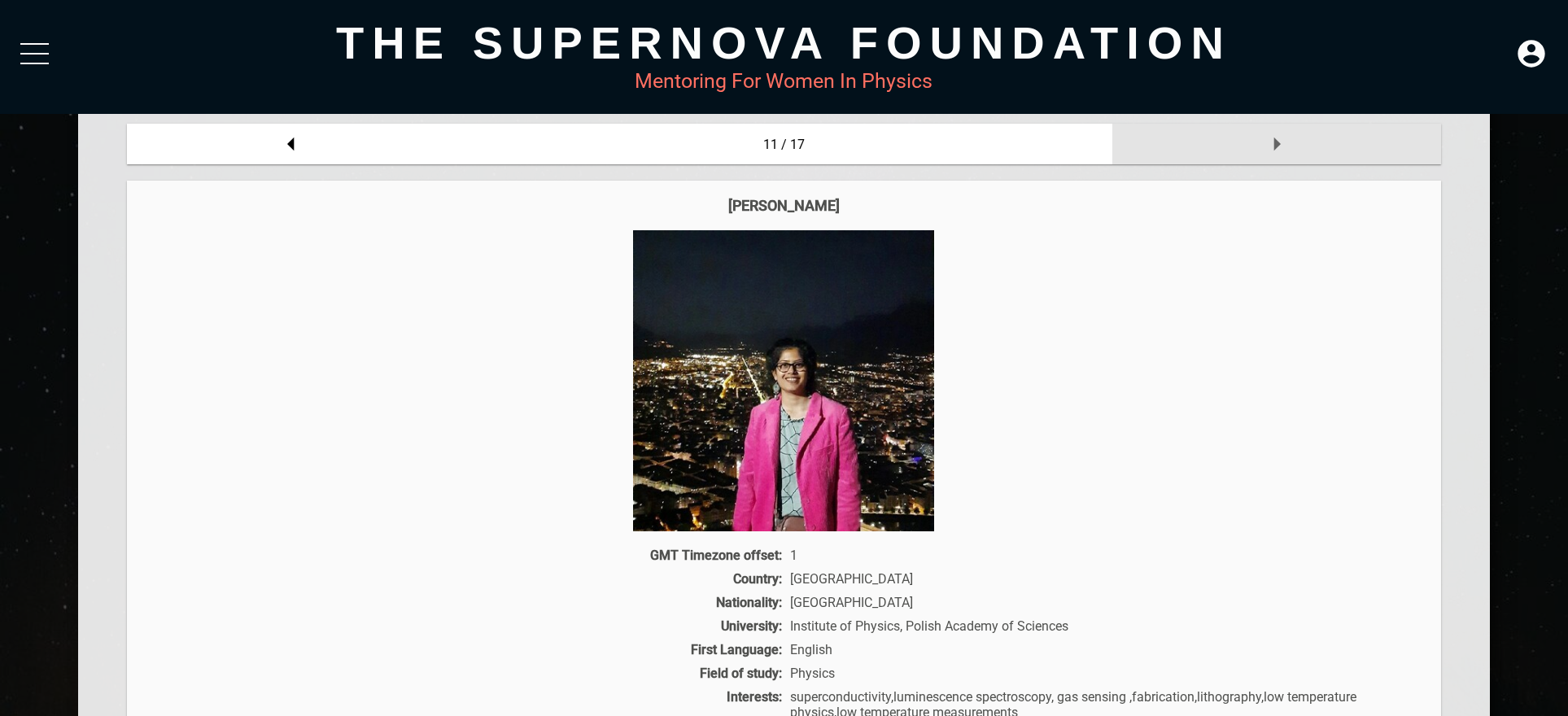
click at [1196, 154] on div at bounding box center [1276, 143] width 329 height 41
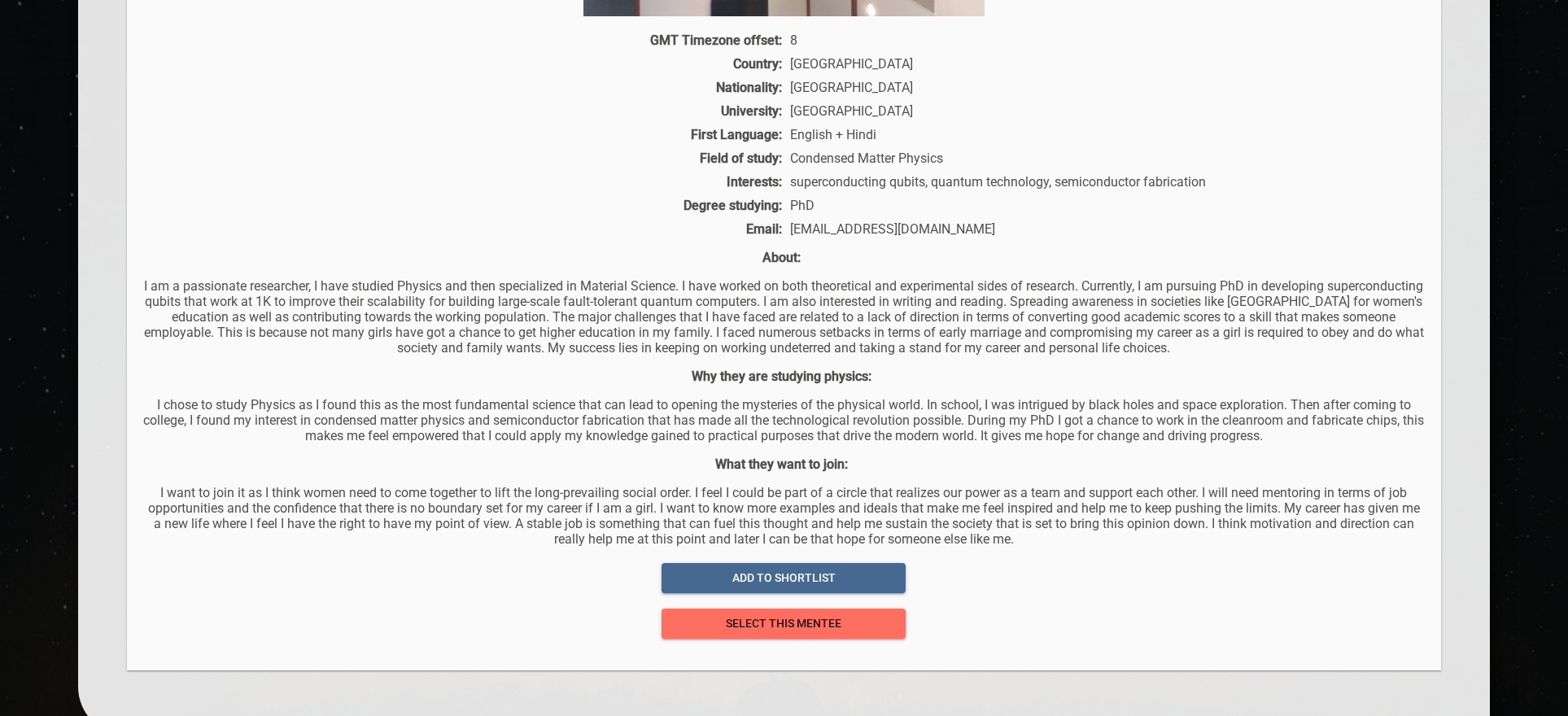
scroll to position [790, 0]
